Goal: Find contact information: Find contact information

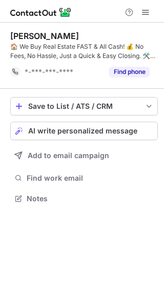
scroll to position [192, 164]
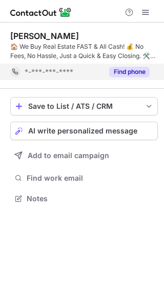
click at [119, 76] on button "Find phone" at bounding box center [129, 72] width 41 height 10
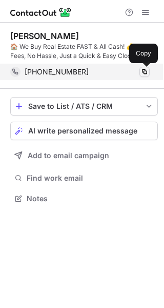
click at [147, 73] on span at bounding box center [145, 72] width 8 height 8
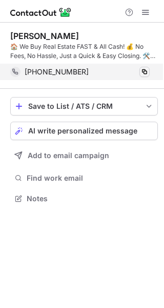
click at [147, 73] on span at bounding box center [145, 72] width 8 height 8
